Goal: Task Accomplishment & Management: Use online tool/utility

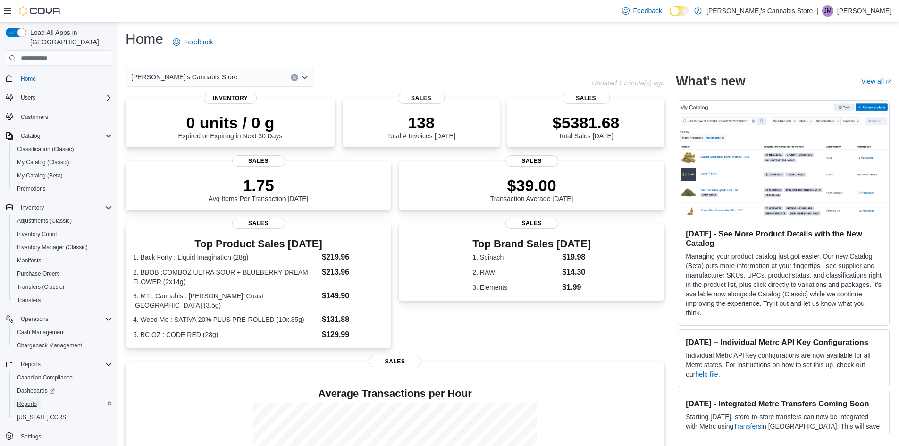
click at [26, 400] on span "Reports" at bounding box center [27, 404] width 20 height 8
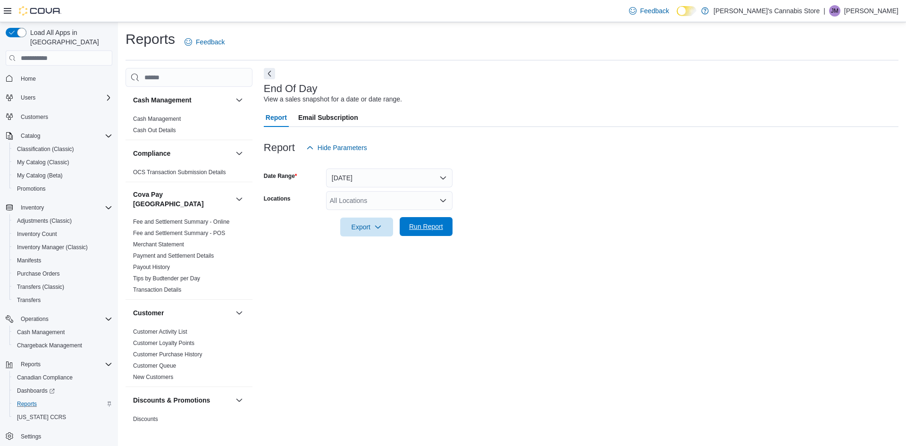
click at [423, 232] on span "Run Report" at bounding box center [426, 226] width 42 height 19
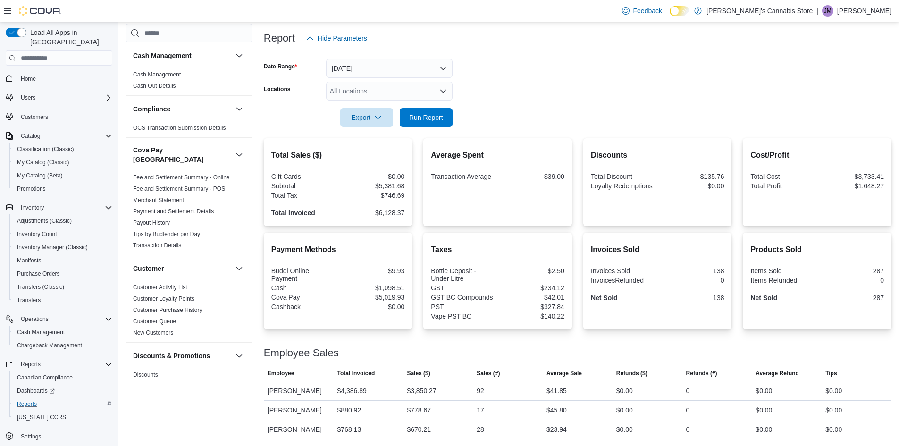
scroll to position [130, 0]
